Goal: Task Accomplishment & Management: Complete application form

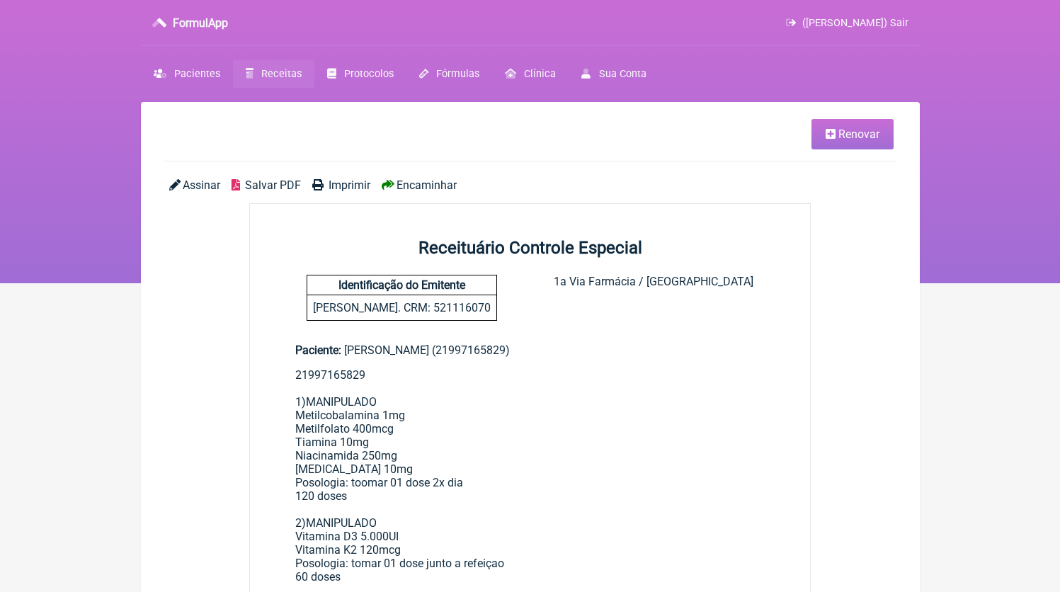
scroll to position [9, 0]
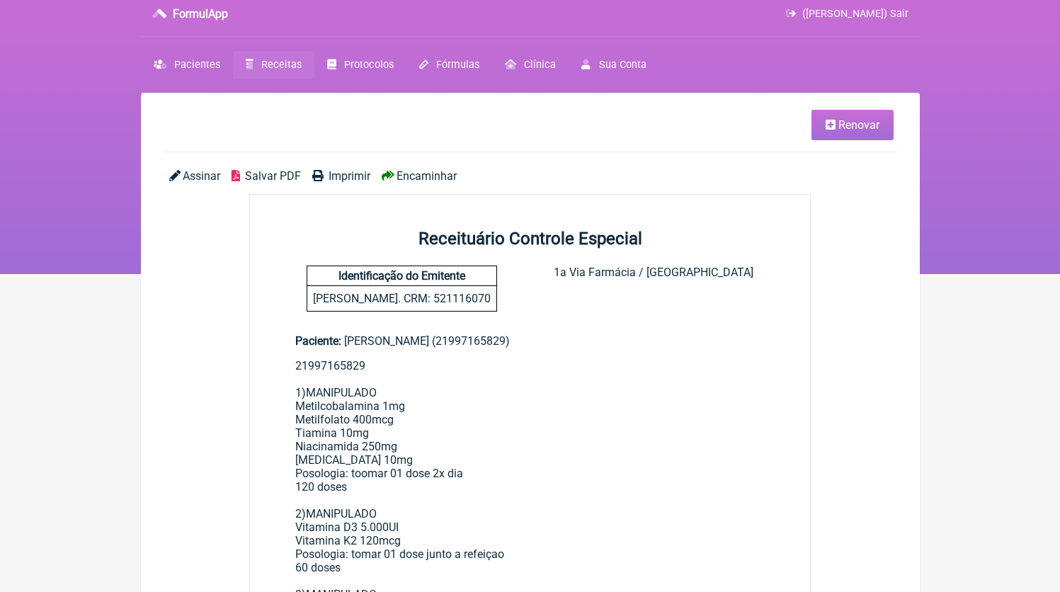
click at [278, 69] on span "Receitas" at bounding box center [281, 65] width 40 height 12
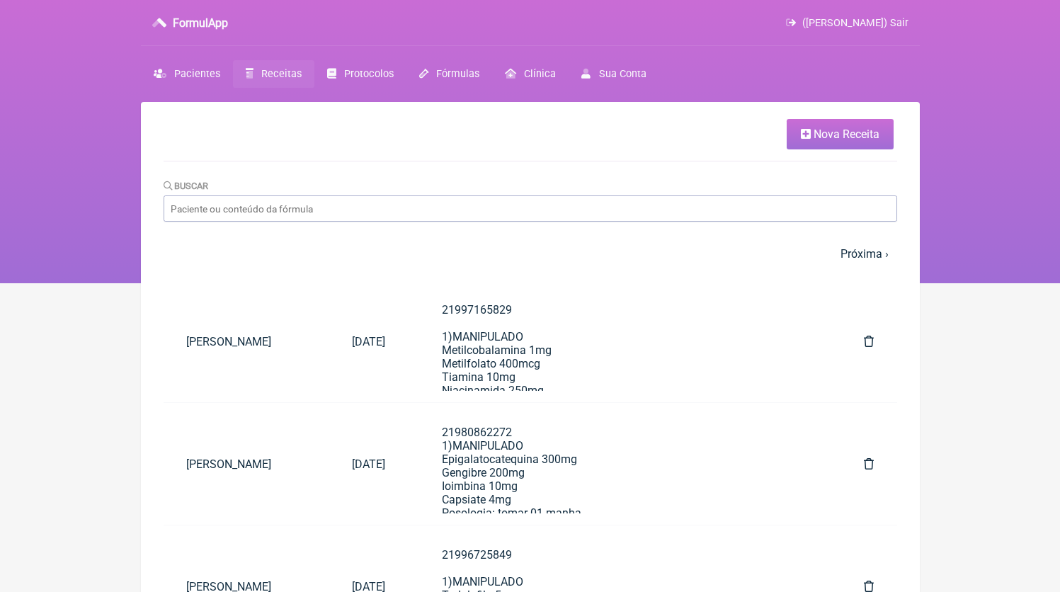
click at [263, 68] on link "Receitas" at bounding box center [273, 74] width 81 height 28
click at [870, 133] on span "Nova Receita" at bounding box center [847, 133] width 66 height 13
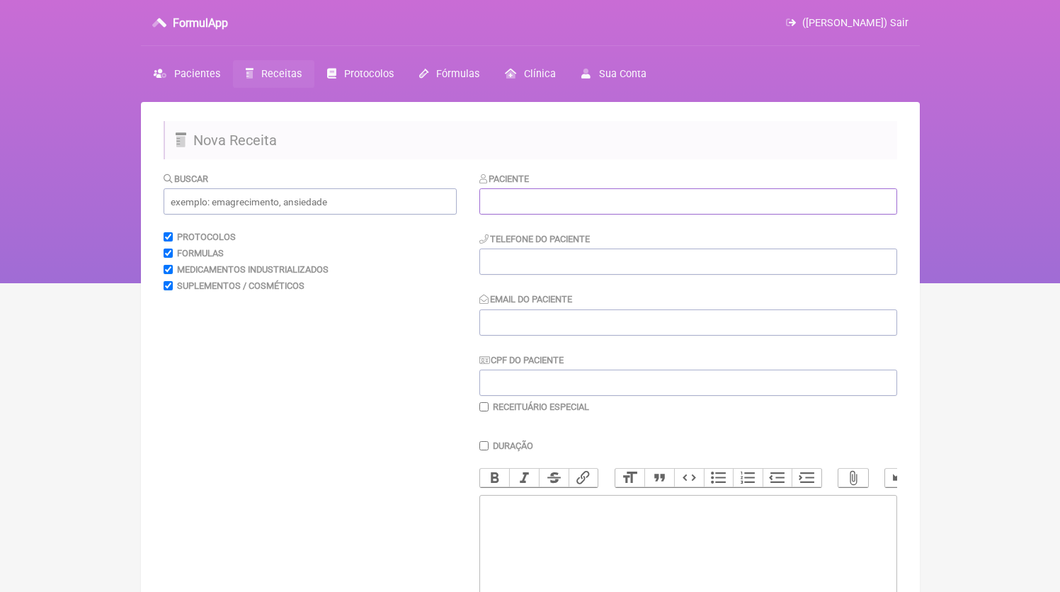
click at [617, 200] on input "text" at bounding box center [688, 201] width 418 height 26
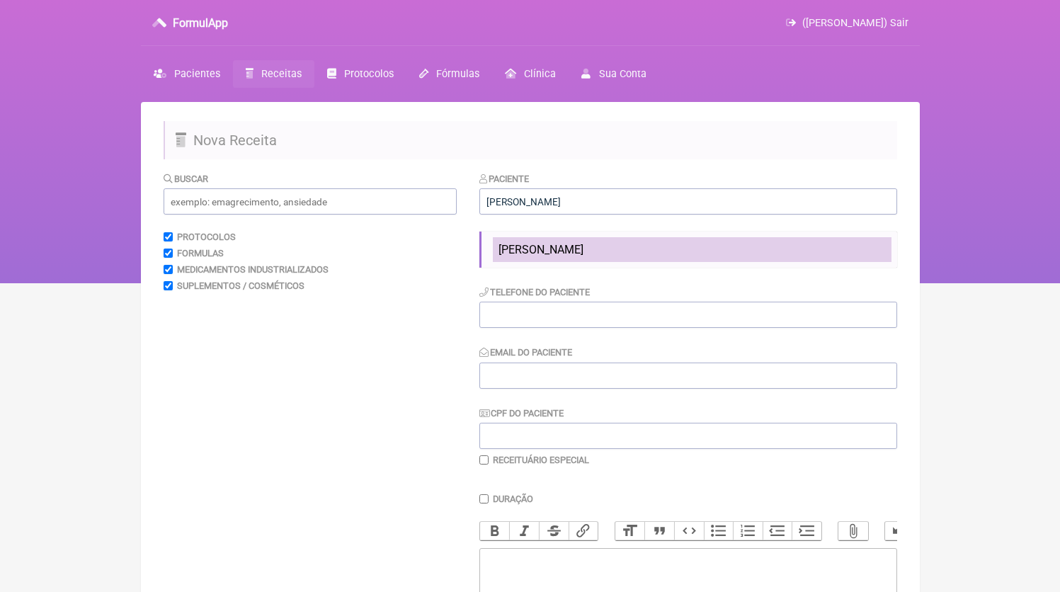
click at [583, 244] on span "[PERSON_NAME]" at bounding box center [541, 249] width 85 height 13
type input "[PERSON_NAME]"
type input "21964755934"
type input "[EMAIL_ADDRESS][DOMAIN_NAME]"
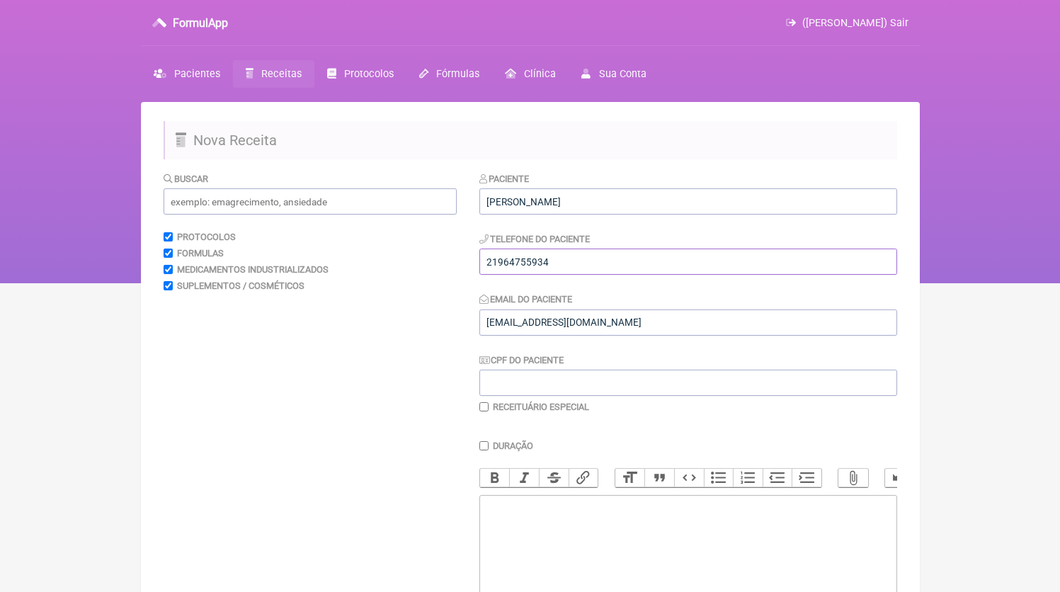
click at [584, 253] on input "21964755934" at bounding box center [688, 262] width 418 height 26
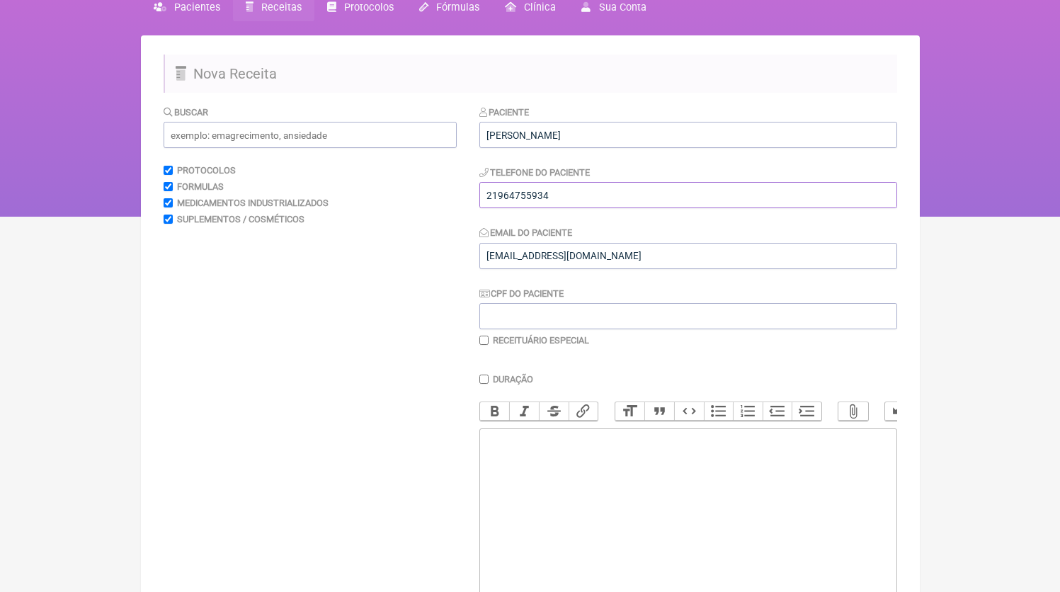
scroll to position [76, 0]
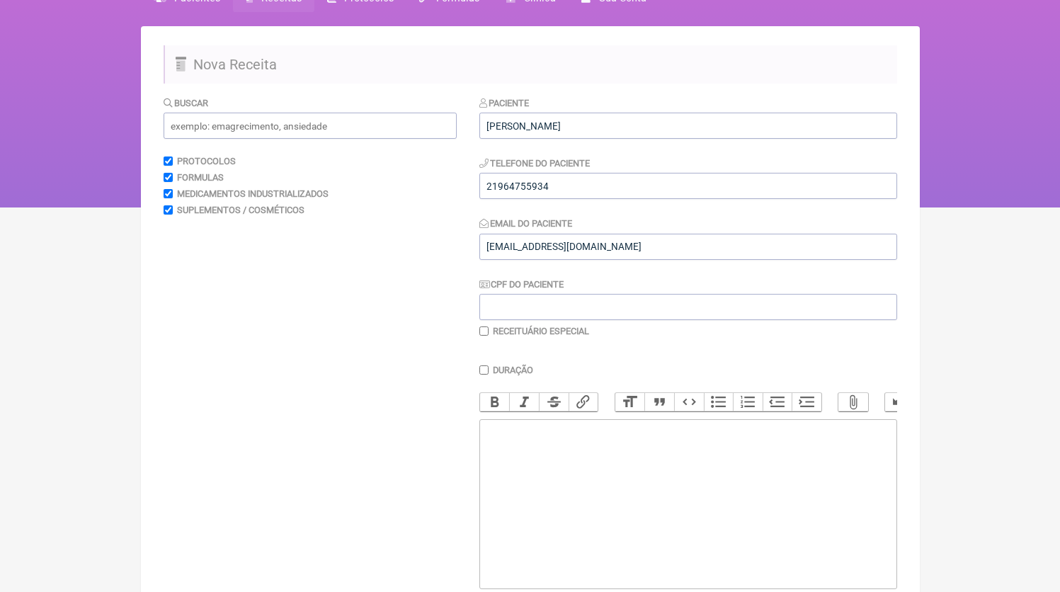
click at [550, 511] on trix-editor at bounding box center [688, 504] width 418 height 170
paste trix-editor "<div>21964755934</div>"
paste trix-editor "<div>2196475593421964755934<br>1)MANIPULADO<br>Clomifeno 50mg<br>Long jack 300m…"
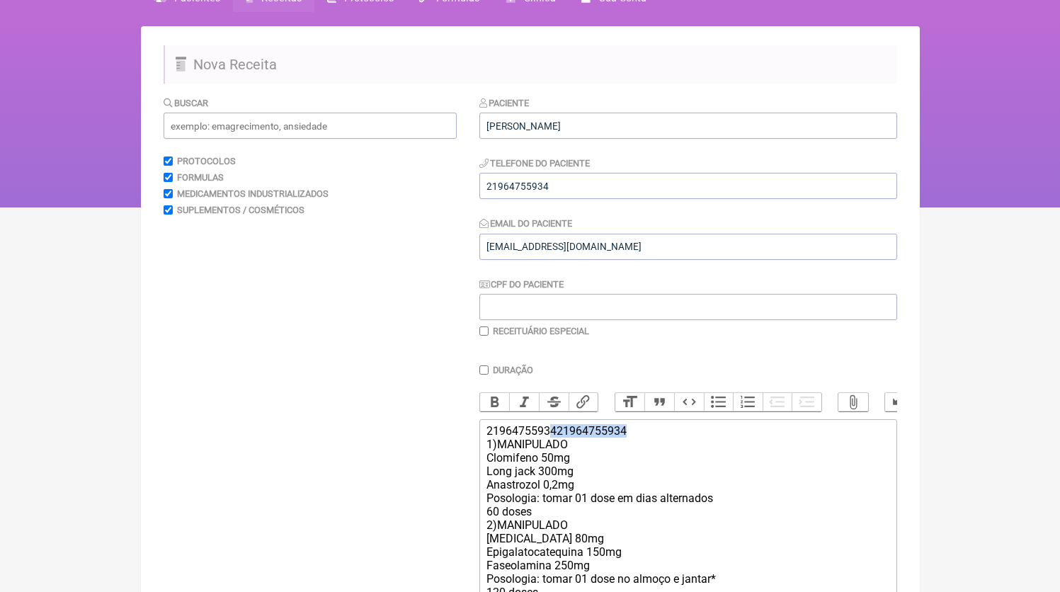
drag, startPoint x: 554, startPoint y: 445, endPoint x: 678, endPoint y: 451, distance: 123.4
drag, startPoint x: 561, startPoint y: 445, endPoint x: 686, endPoint y: 454, distance: 125.6
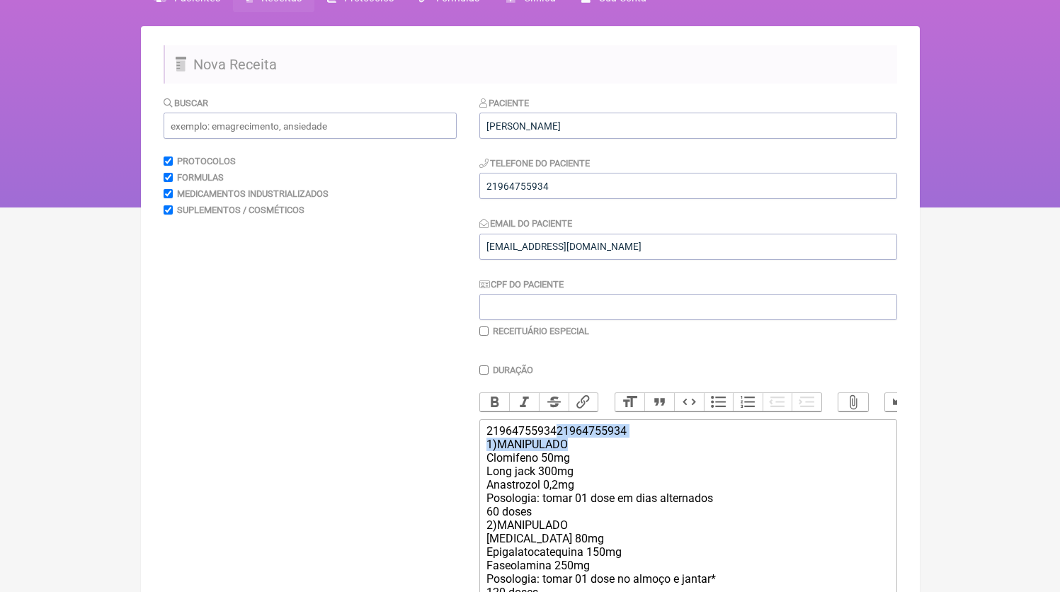
drag, startPoint x: 650, startPoint y: 443, endPoint x: 561, endPoint y: 443, distance: 89.2
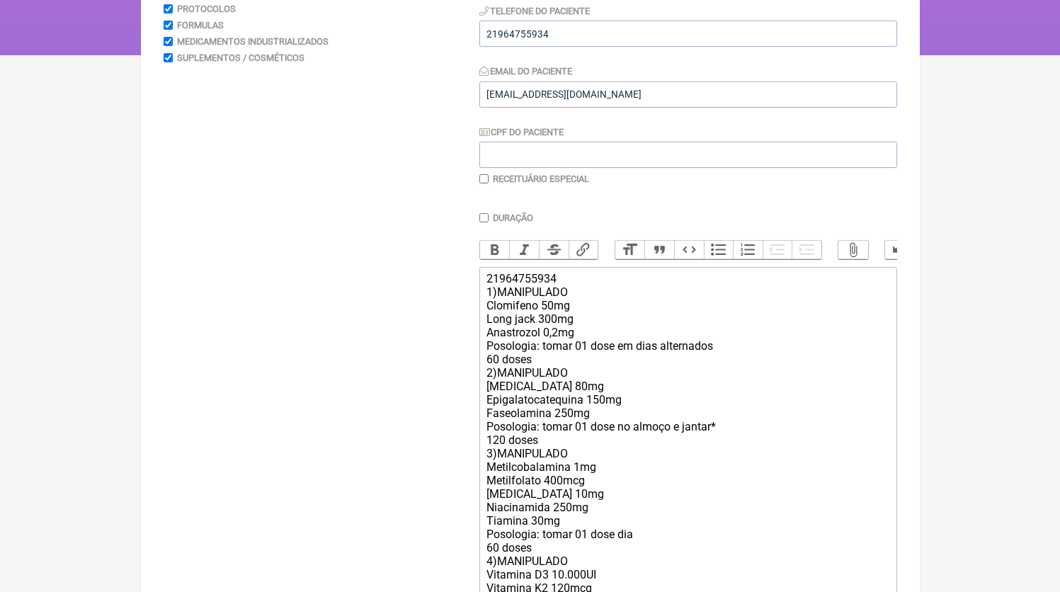
scroll to position [391, 0]
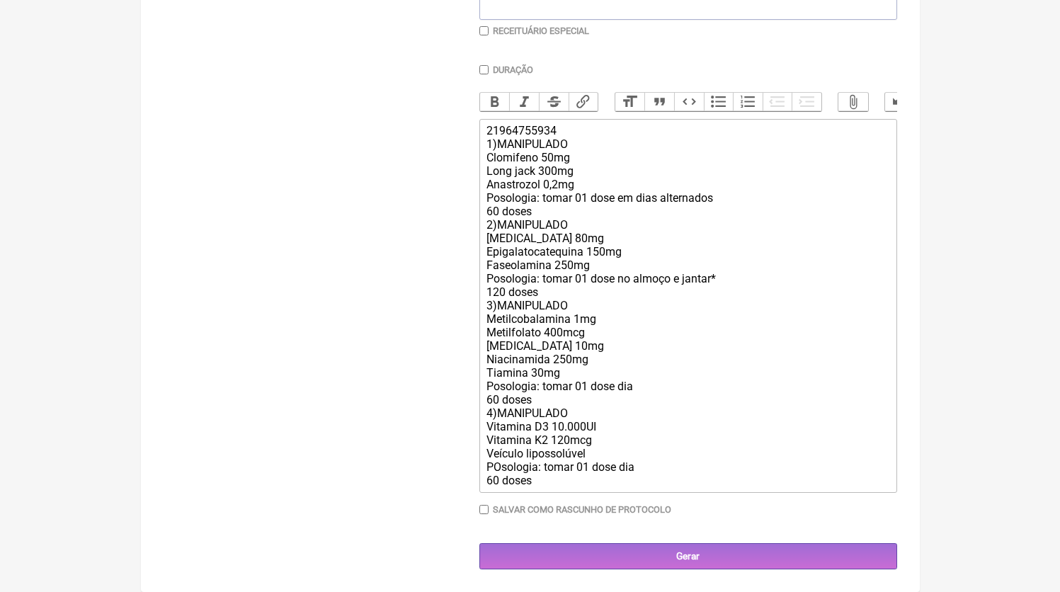
click at [567, 211] on div "21964755934 1)MANIPULADO Clomifeno 50mg Long jack 300mg Anastrozol 0,2mg Posolo…" at bounding box center [687, 305] width 402 height 363
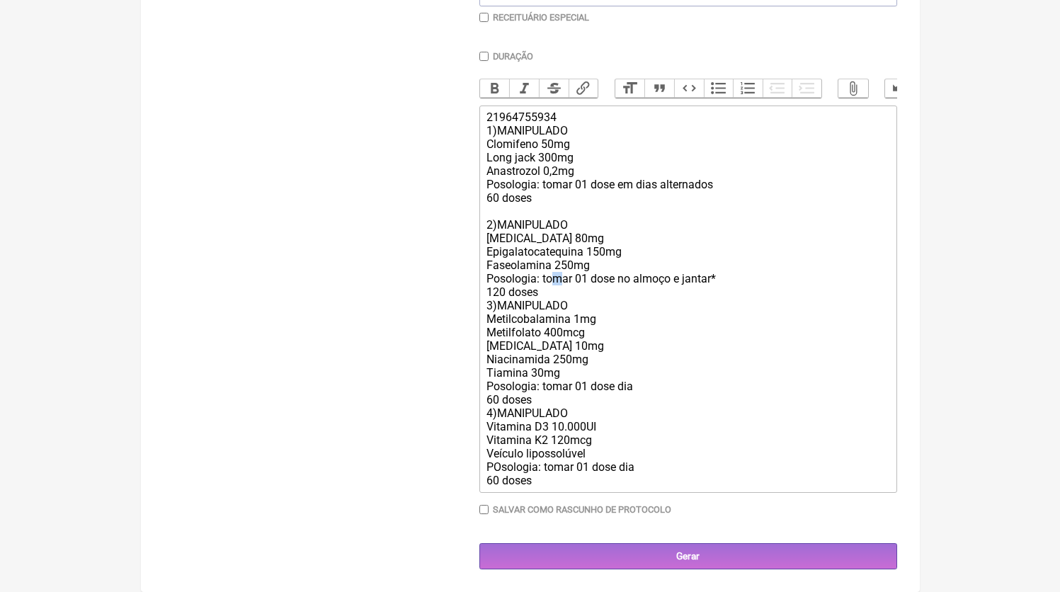
click at [559, 297] on div "21964755934 1)MANIPULADO Clomifeno 50mg Long jack 300mg Anastrozol 0,2mg Posolo…" at bounding box center [687, 298] width 402 height 377
click at [561, 306] on div "21964755934 1)MANIPULADO Clomifeno 50mg Long jack 300mg Anastrozol 0,2mg Posolo…" at bounding box center [687, 298] width 402 height 377
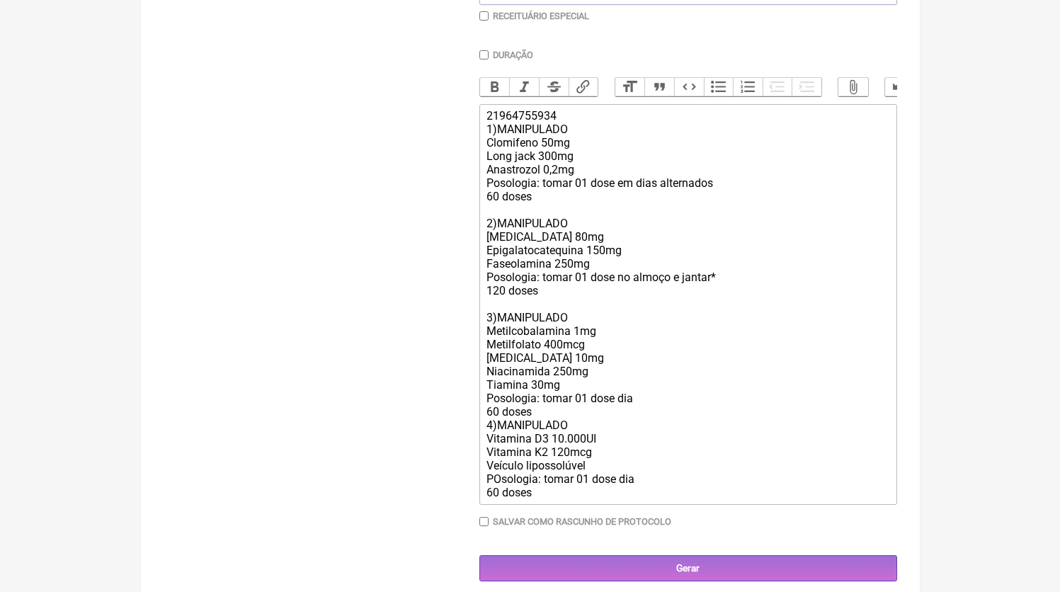
click at [539, 431] on div "21964755934 1)MANIPULADO Clomifeno 50mg Long jack 300mg Anastrozol 0,2mg Posolo…" at bounding box center [687, 304] width 402 height 390
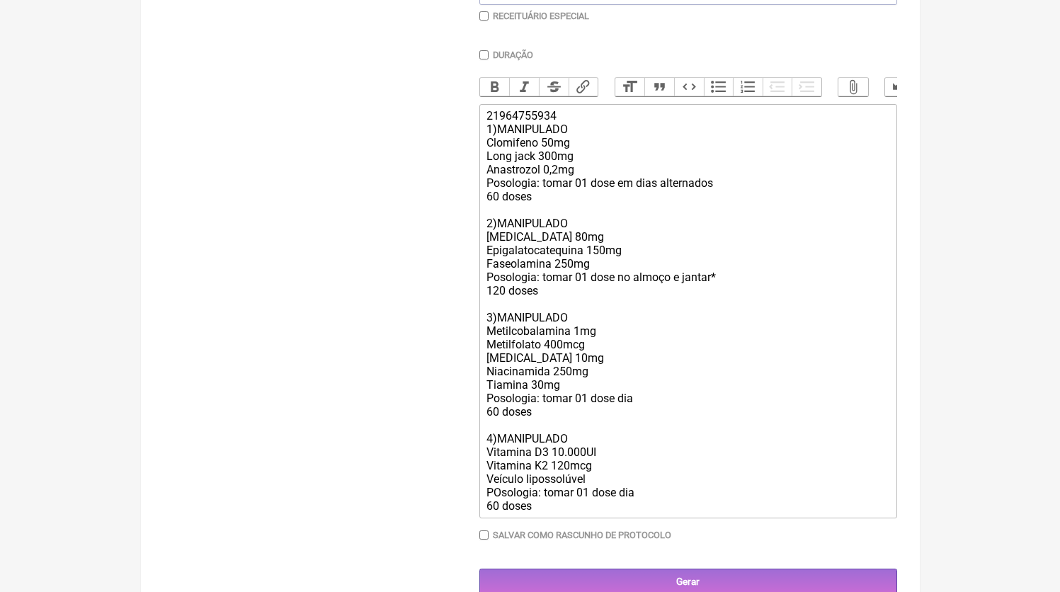
type trix-editor "<div>21964755934<br>1)MANIPULADO<br>Clomifeno 50mg<br>Long jack 300mg<br>Anastr…"
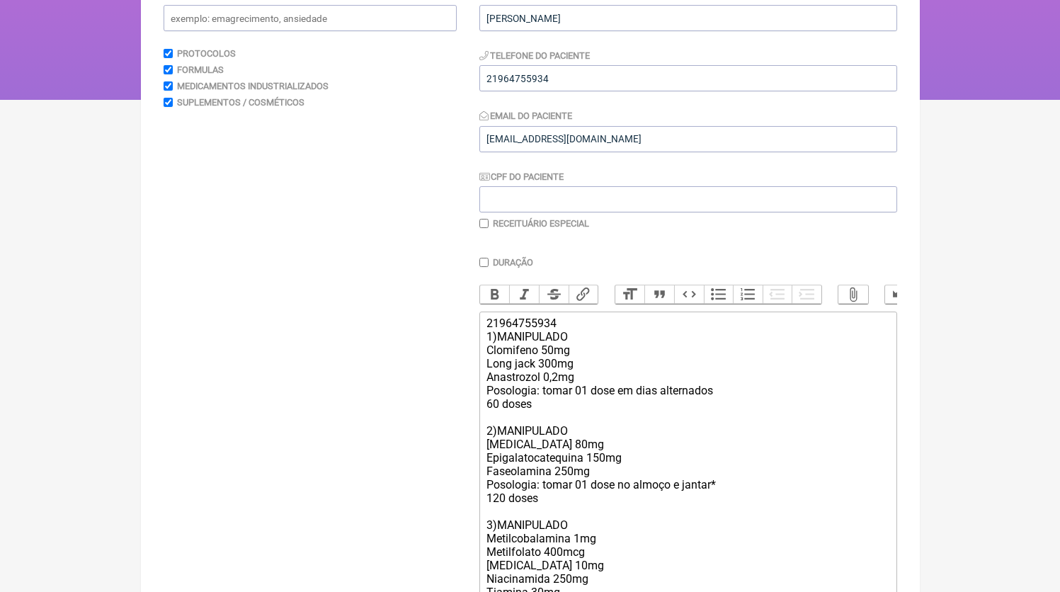
scroll to position [431, 0]
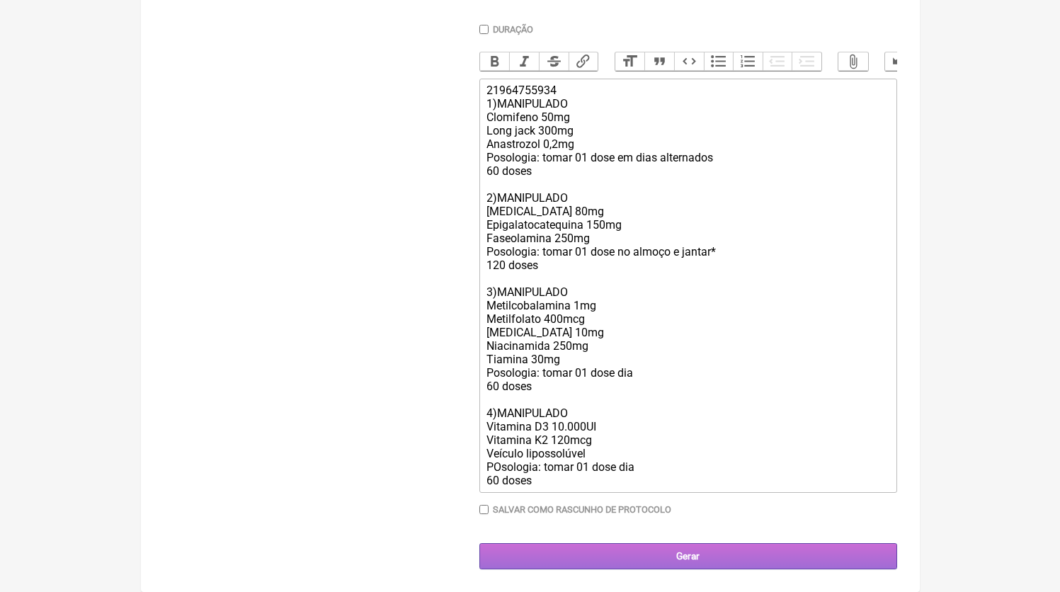
click at [677, 567] on input "Gerar" at bounding box center [688, 556] width 418 height 26
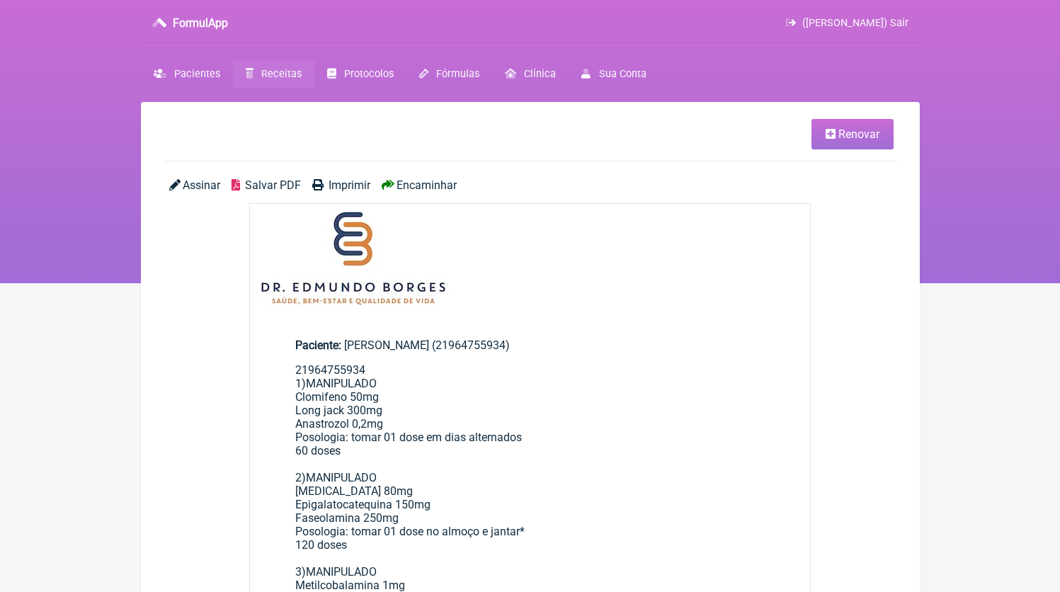
click at [267, 190] on span "Salvar PDF" at bounding box center [273, 184] width 56 height 13
click at [274, 77] on span "Receitas" at bounding box center [281, 74] width 40 height 12
